Goal: Task Accomplishment & Management: Manage account settings

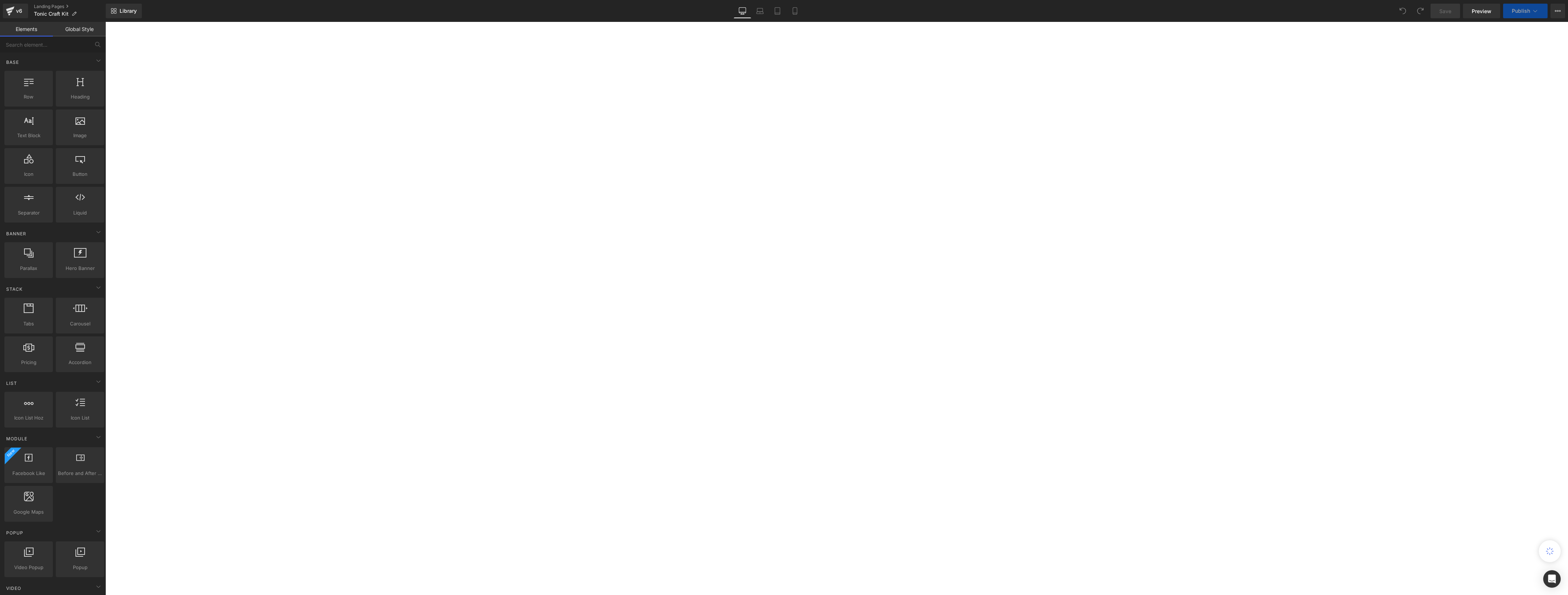
click at [1554, 8] on button "View Live Page View with current Template Save Template to Library Schedule Pub…" at bounding box center [1558, 11] width 15 height 15
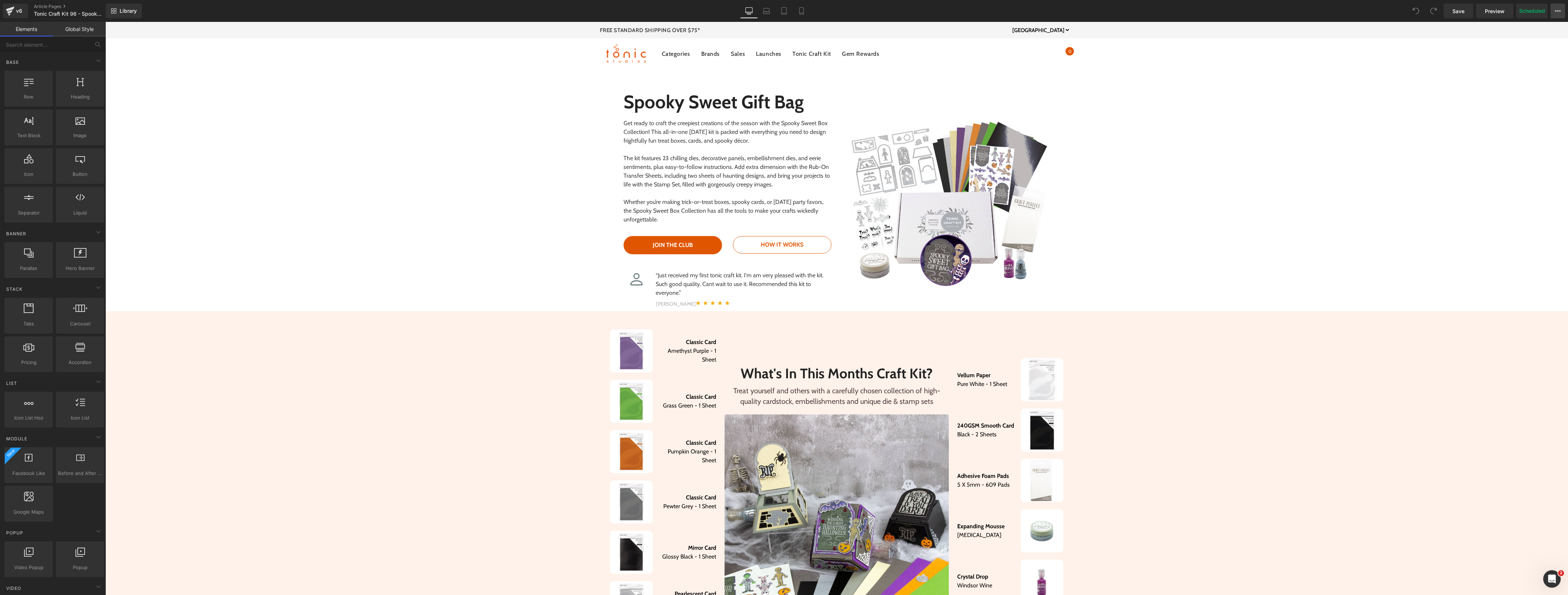
click at [1558, 9] on icon at bounding box center [1558, 11] width 6 height 6
click at [1509, 91] on span "Publish Settings" at bounding box center [1497, 89] width 40 height 7
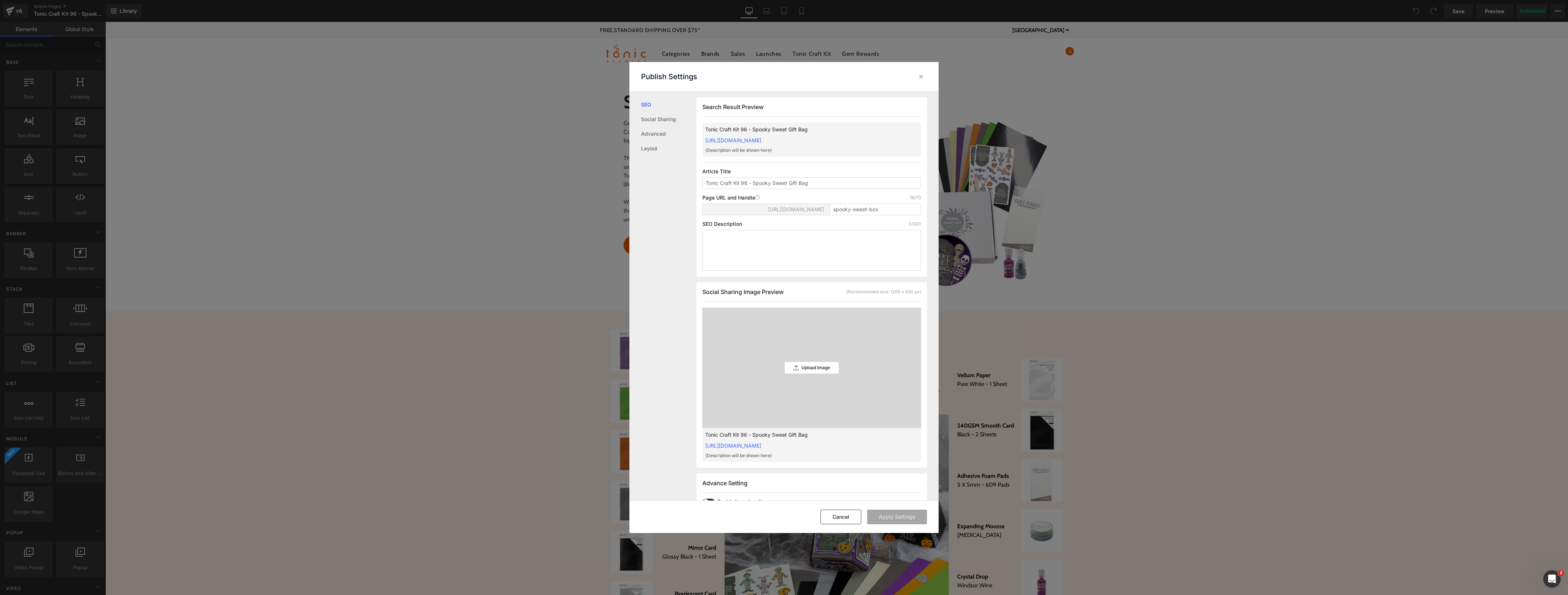
scroll to position [1, 0]
click at [921, 75] on icon at bounding box center [921, 77] width 7 height 7
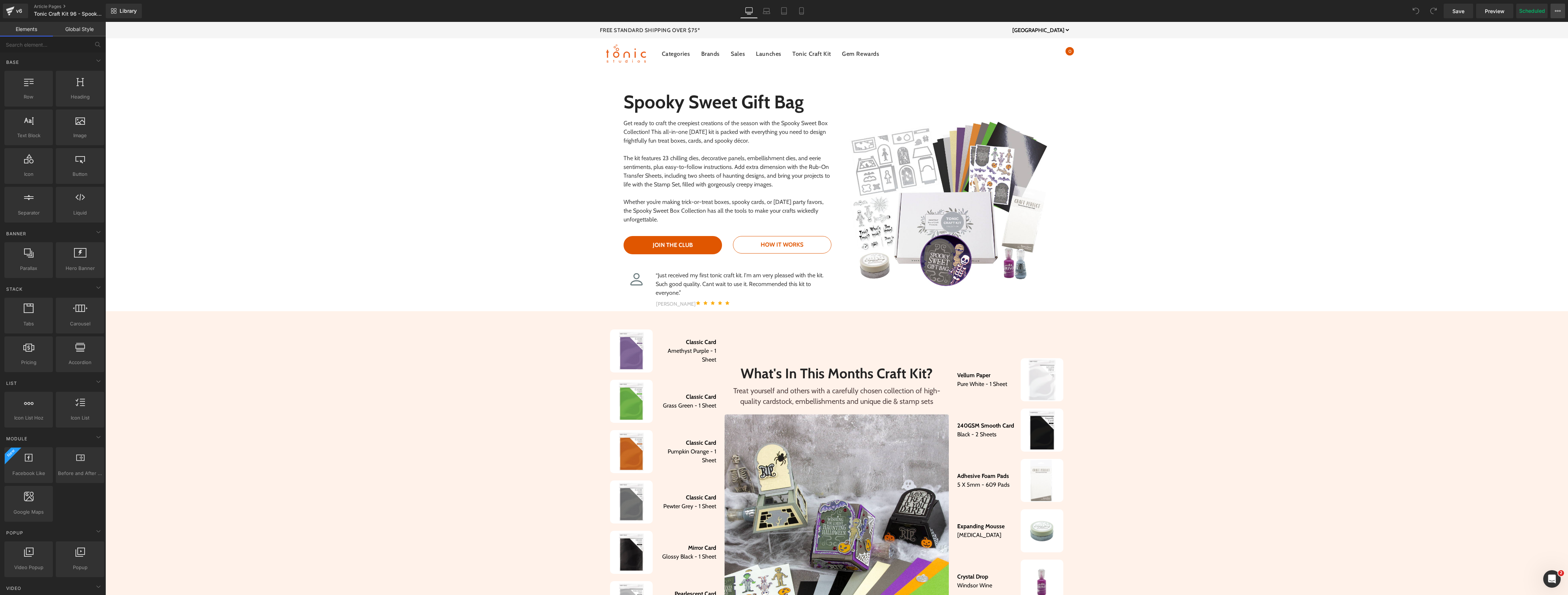
click at [1559, 10] on icon at bounding box center [1560, 11] width 2 height 1
click at [1518, 72] on span "Schedule Publish" at bounding box center [1498, 74] width 42 height 7
select select
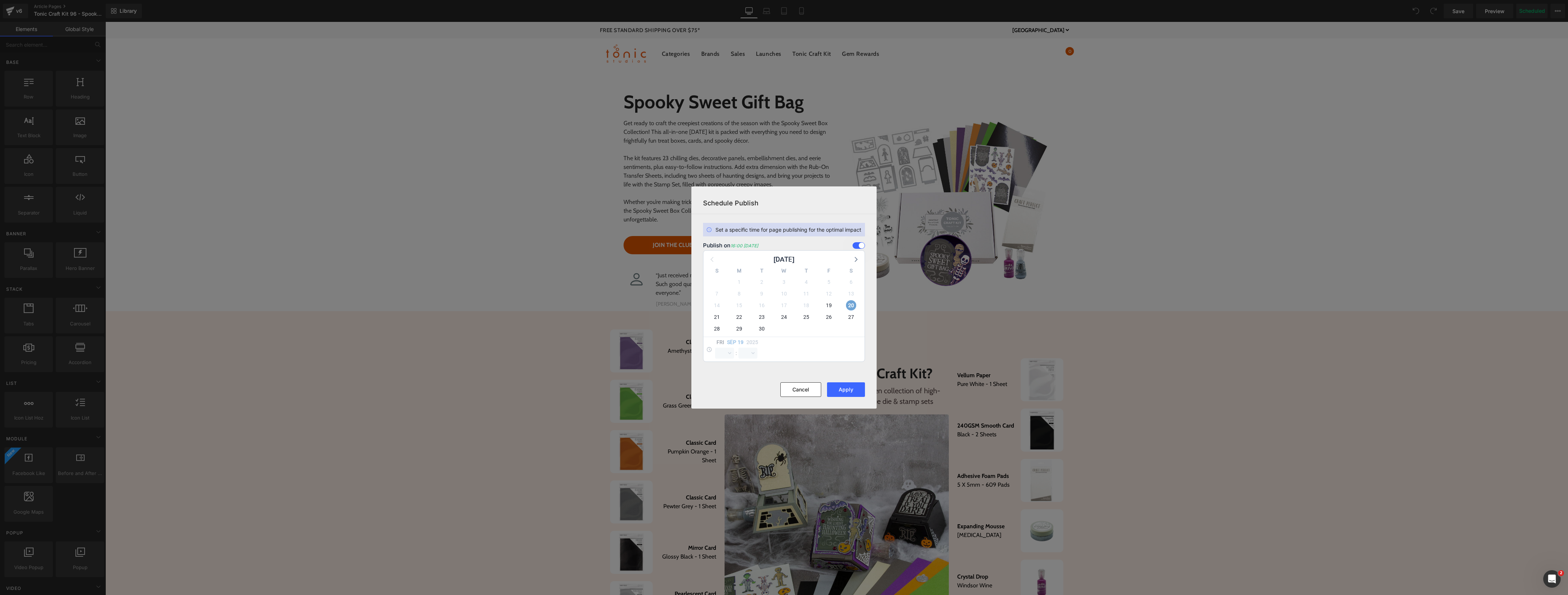
click at [852, 305] on span "20" at bounding box center [851, 305] width 10 height 10
click at [810, 343] on div "Fri Sep 19 2025 00 01 02 03 04 05 06 07 08 09 10 11 12 13 14 15 16 17 18 19 20 …" at bounding box center [784, 349] width 161 height 25
click at [850, 303] on span "20" at bounding box center [851, 305] width 10 height 10
click at [803, 389] on button "Cancel" at bounding box center [800, 390] width 41 height 15
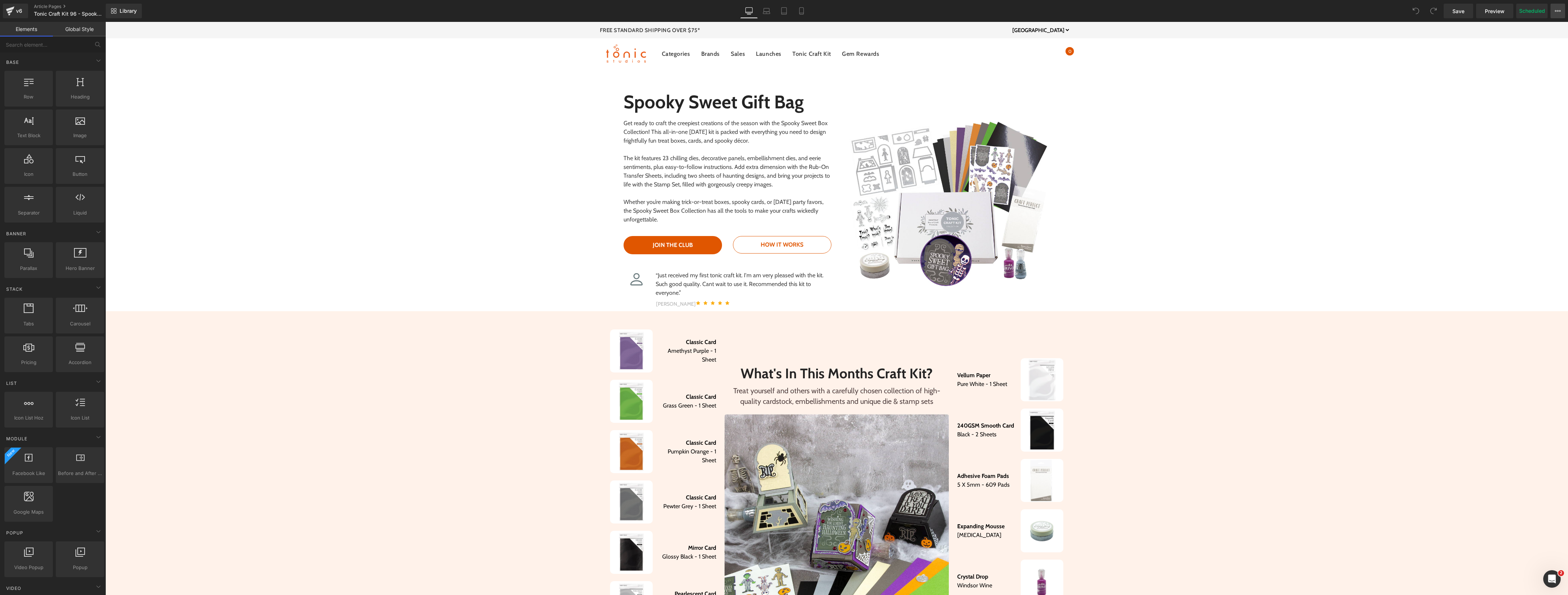
click at [1558, 11] on icon at bounding box center [1558, 11] width 6 height 6
click at [1508, 74] on span "Schedule Publish" at bounding box center [1498, 74] width 42 height 7
select select
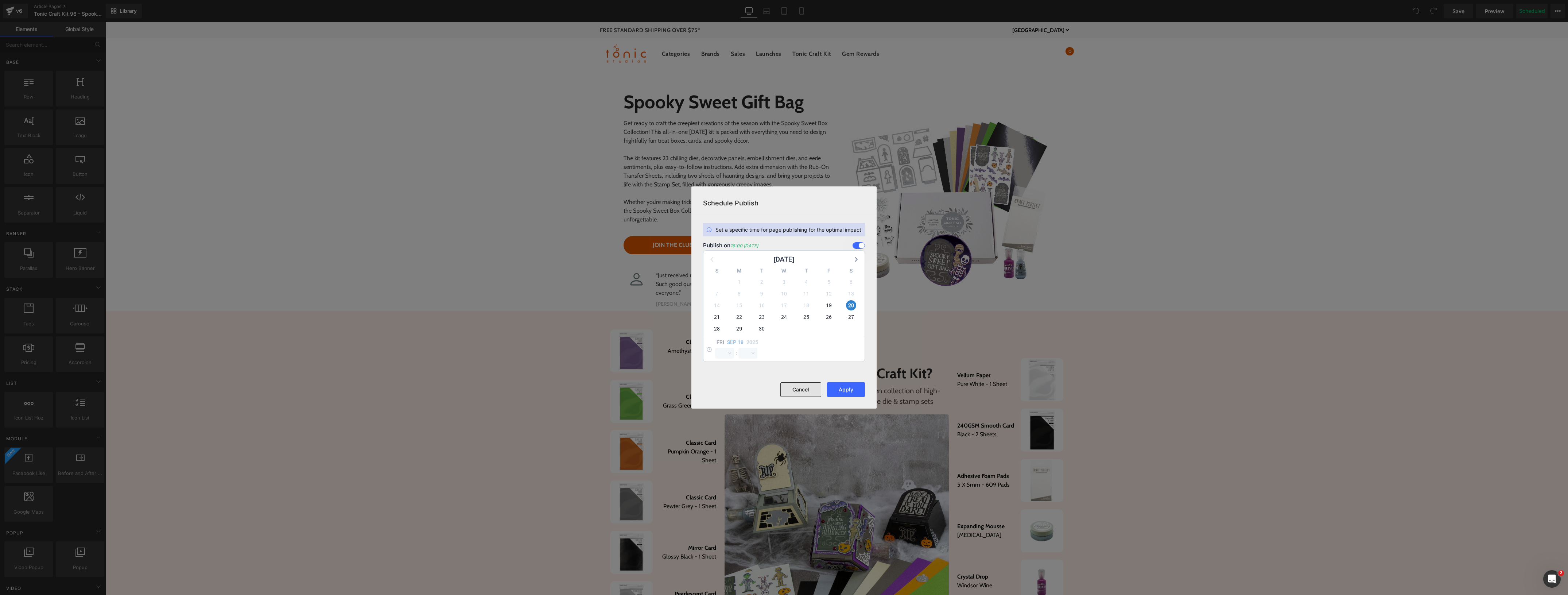
click at [803, 390] on button "Cancel" at bounding box center [800, 390] width 41 height 15
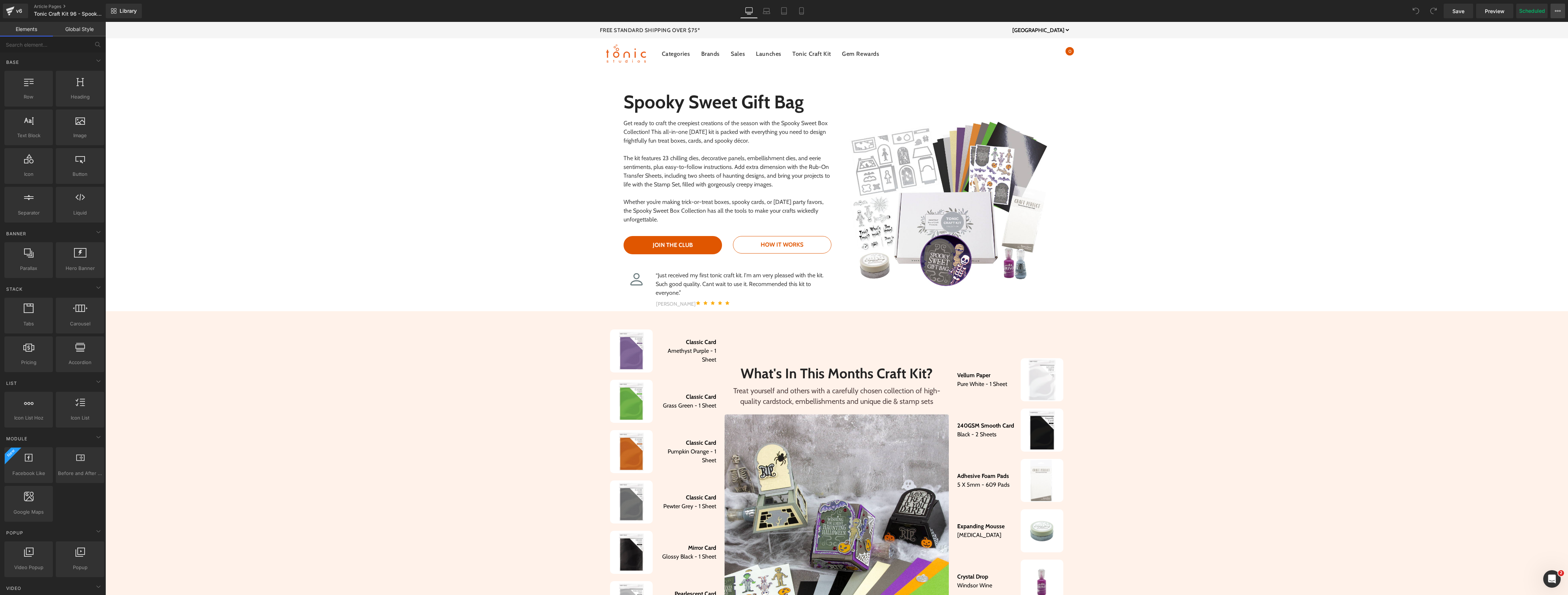
click at [1554, 12] on button "View Live Page View with current Template Save Template to Library Schedule Pub…" at bounding box center [1558, 11] width 15 height 15
click at [1499, 71] on span "Schedule Publish" at bounding box center [1498, 74] width 42 height 7
select select
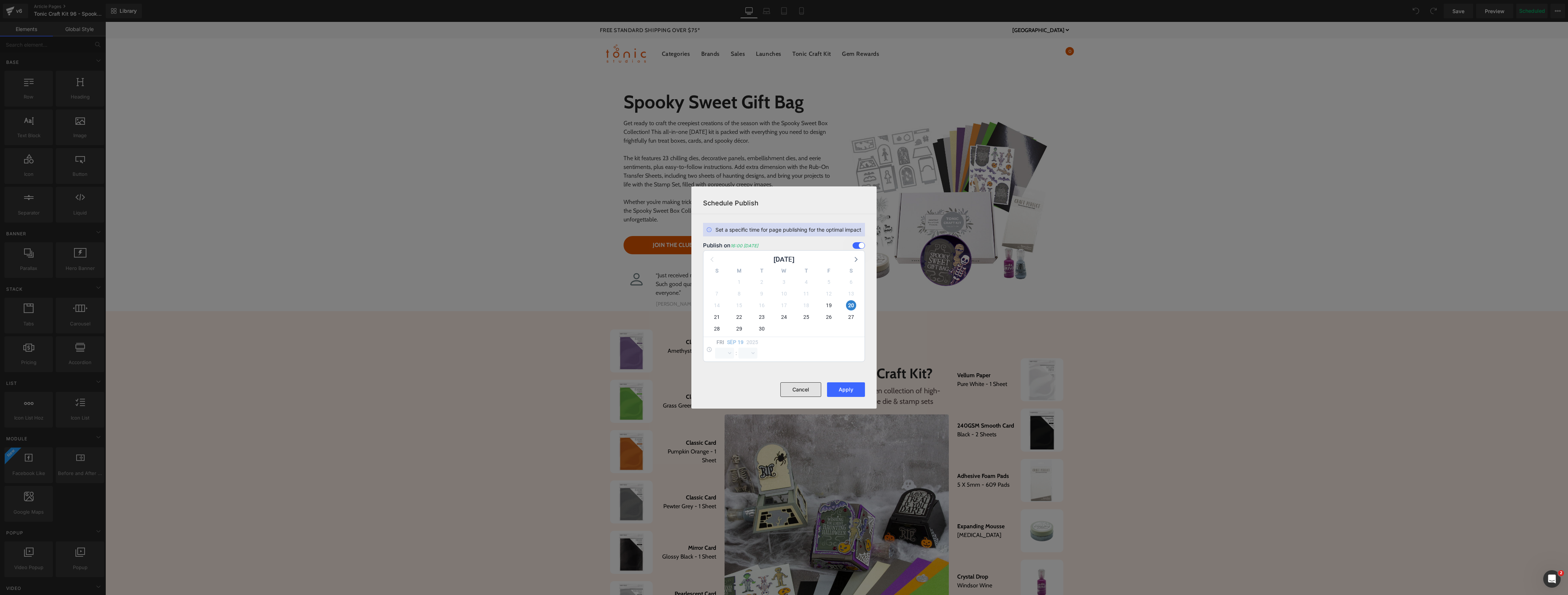
click at [807, 391] on button "Cancel" at bounding box center [800, 390] width 41 height 15
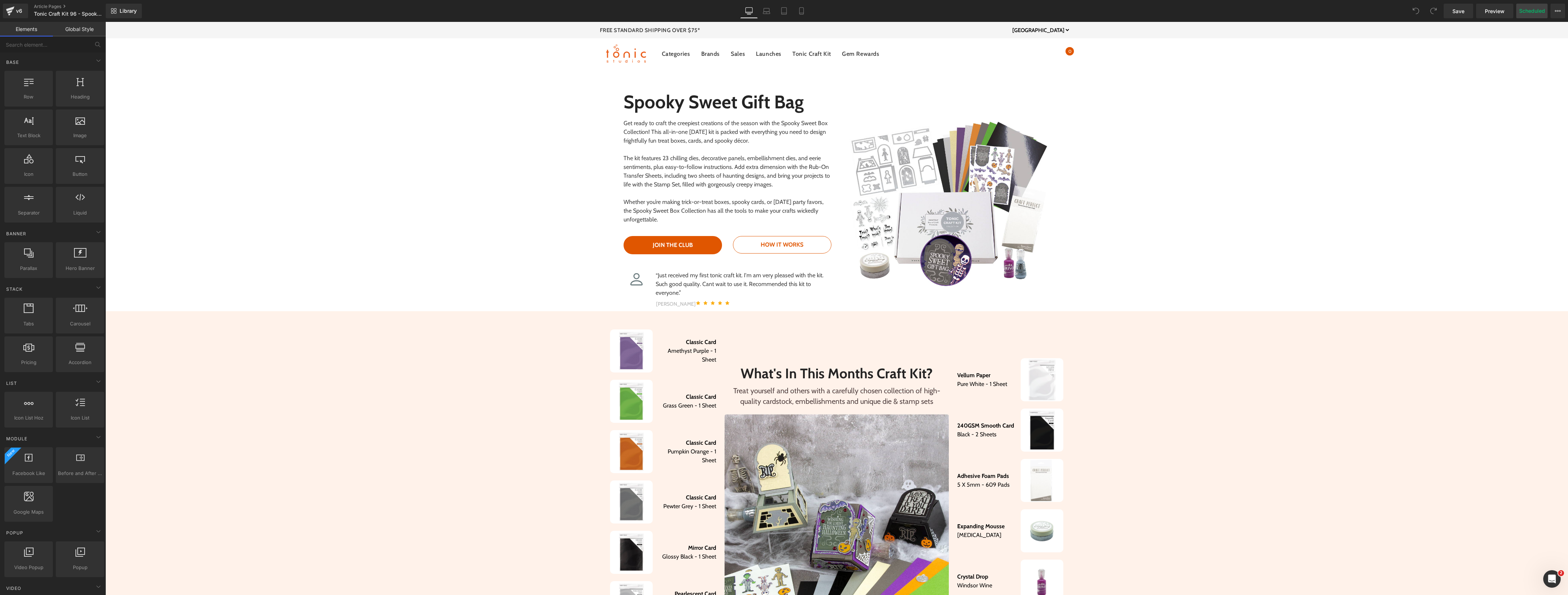
click at [1533, 10] on button "Scheduled" at bounding box center [1532, 11] width 32 height 15
select select
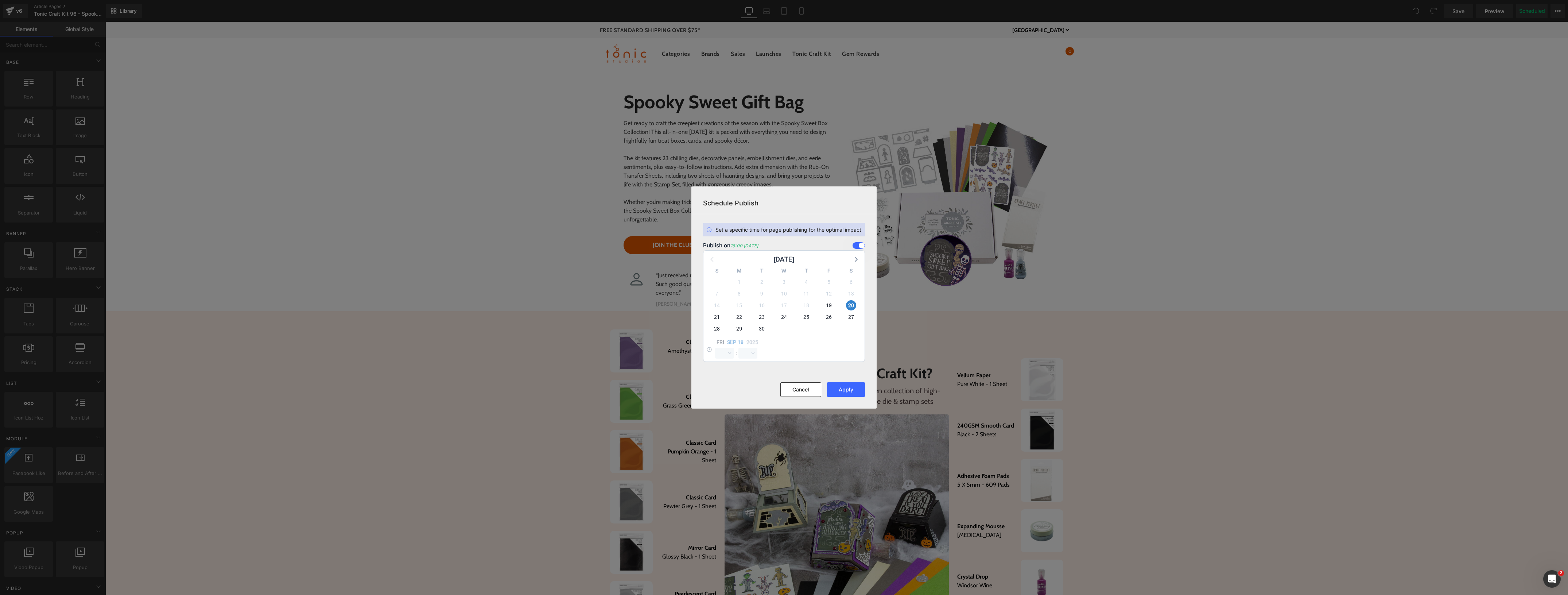
drag, startPoint x: 786, startPoint y: 247, endPoint x: 701, endPoint y: 247, distance: 85.0
type textarea "Publish on 16:00 20 Sep 2025"
click at [701, 247] on div "Publish on 16:00 20 Sep 2025 September 2025 S M T W T F S 31 1 2 3 4 5 6 7 8 9 …" at bounding box center [784, 302] width 170 height 119
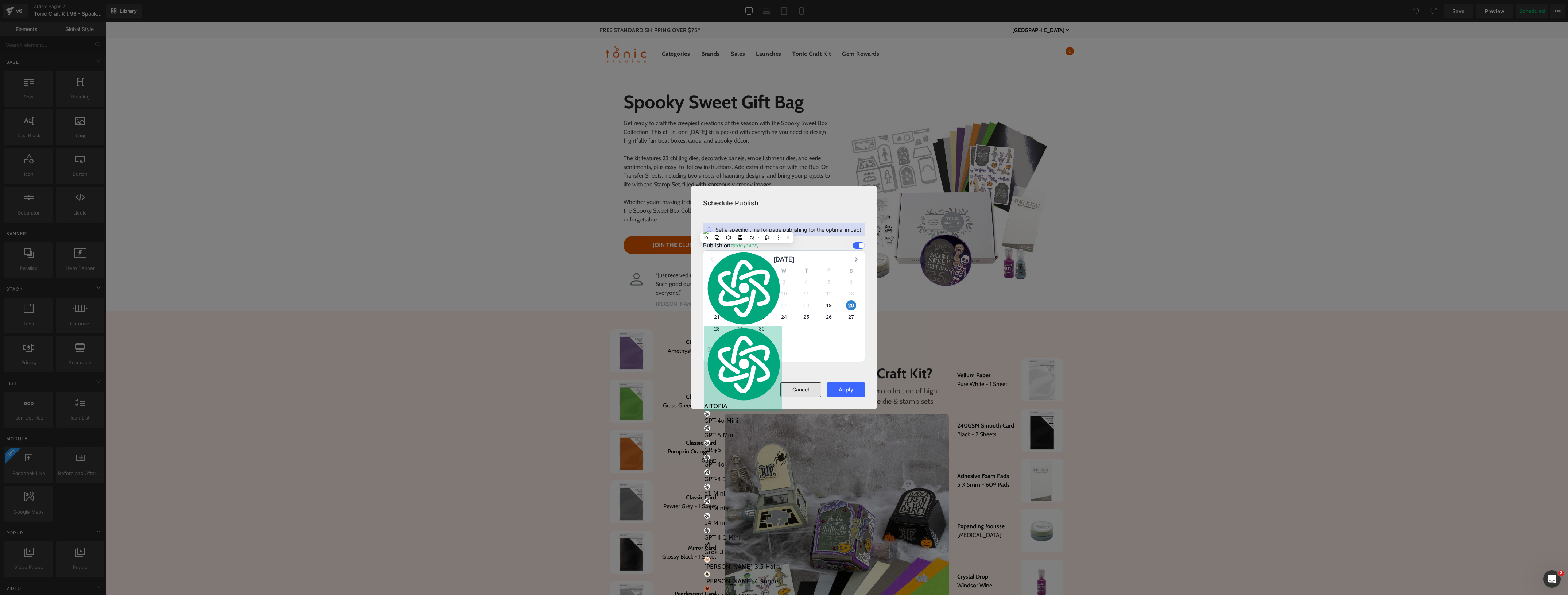
click at [797, 390] on button "Cancel" at bounding box center [800, 390] width 41 height 15
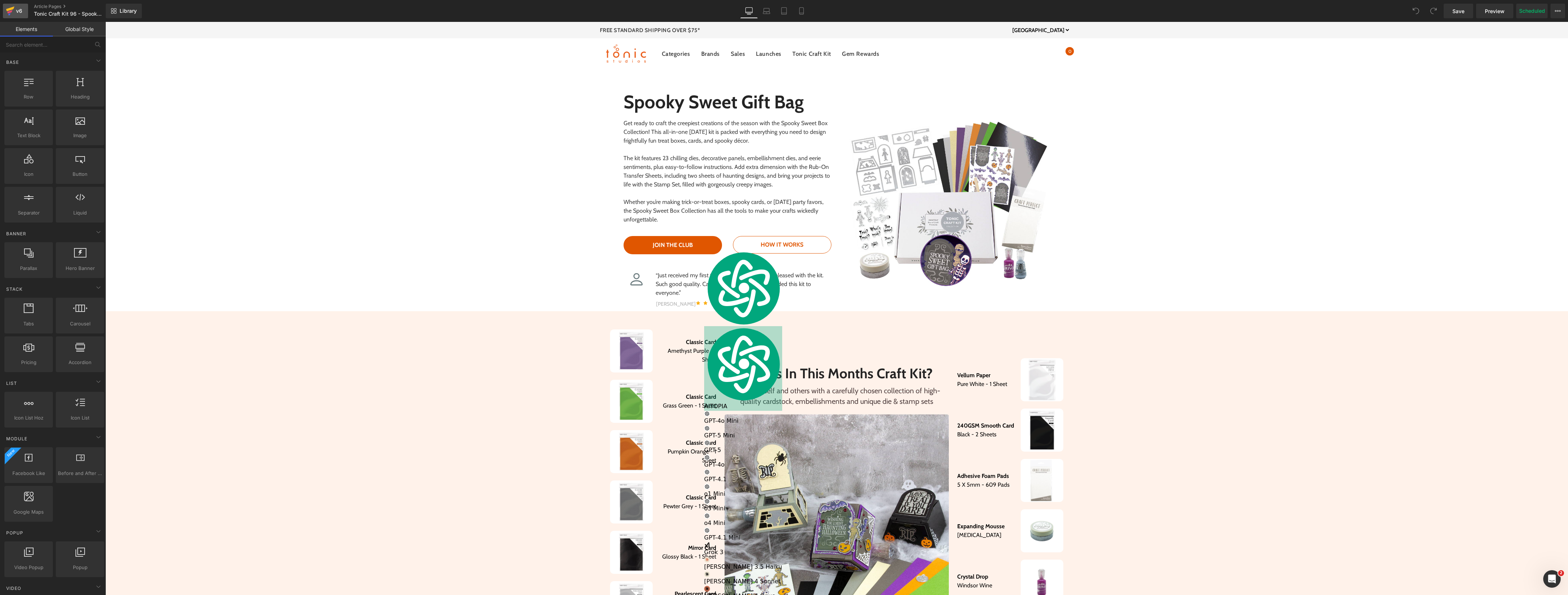
click at [10, 15] on icon at bounding box center [10, 15] width 2 height 2
